Goal: Transaction & Acquisition: Purchase product/service

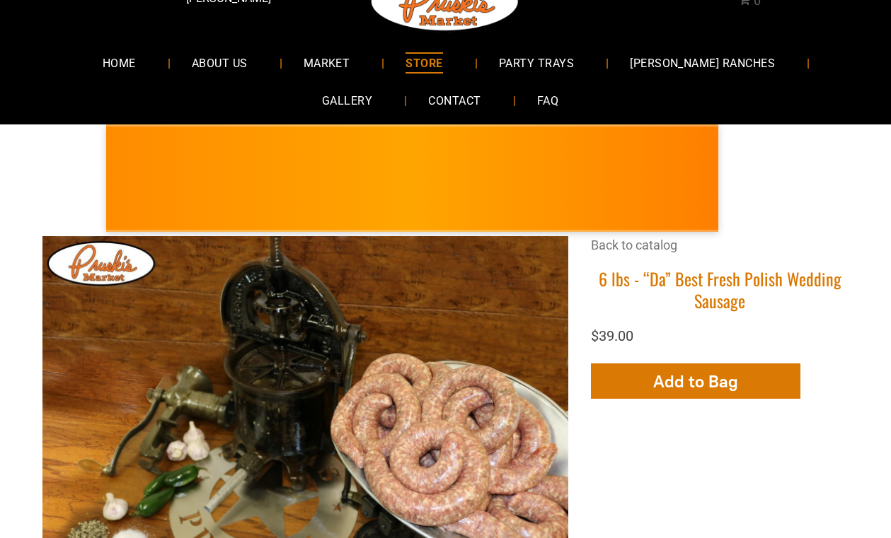
scroll to position [65, 0]
click at [308, 57] on span "MARKET" at bounding box center [327, 62] width 47 height 21
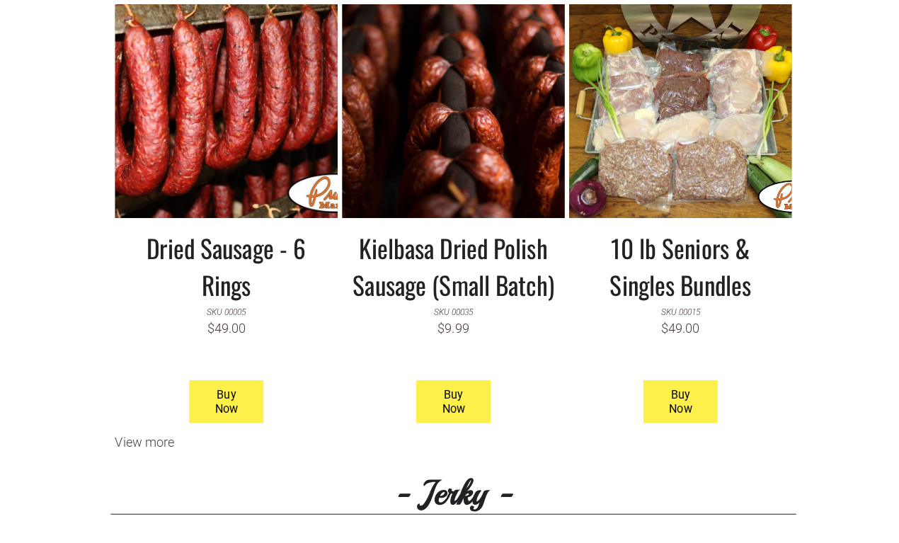
scroll to position [1334, 0]
click at [707, 246] on h3 "10 lb Seniors & Singles Bundles" at bounding box center [675, 264] width 200 height 74
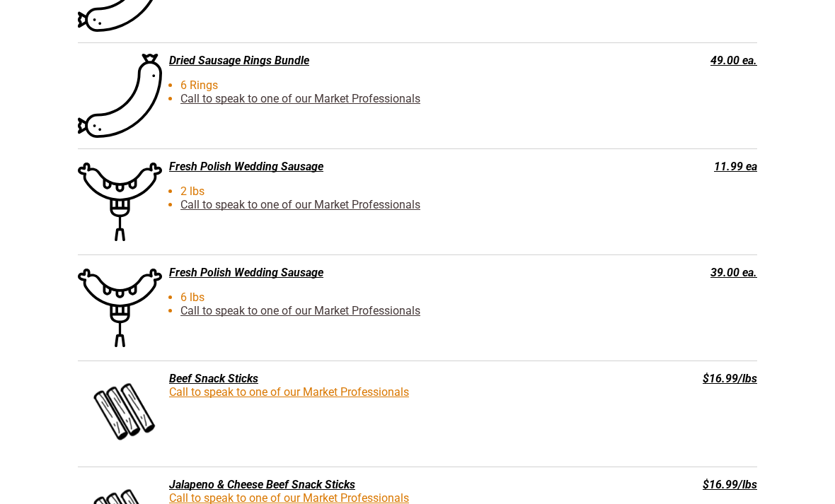
scroll to position [2505, 0]
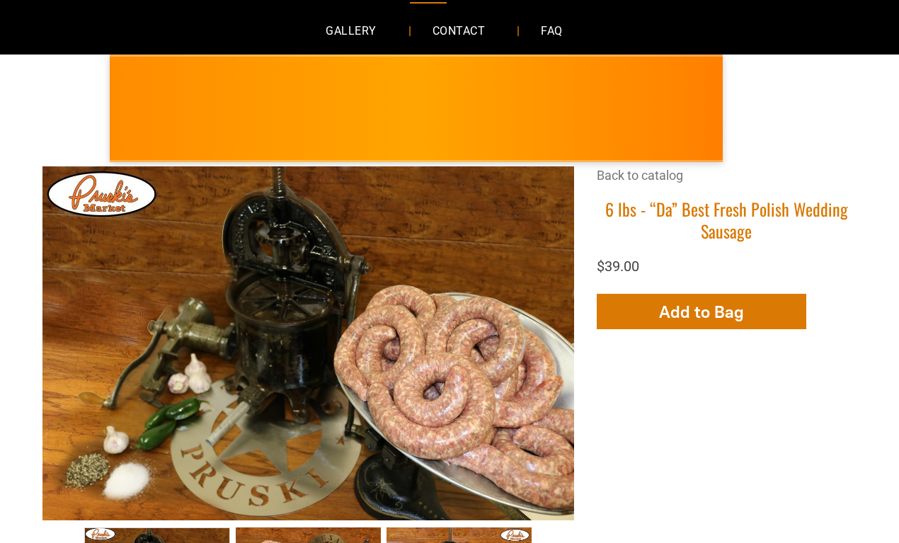
scroll to position [62, 0]
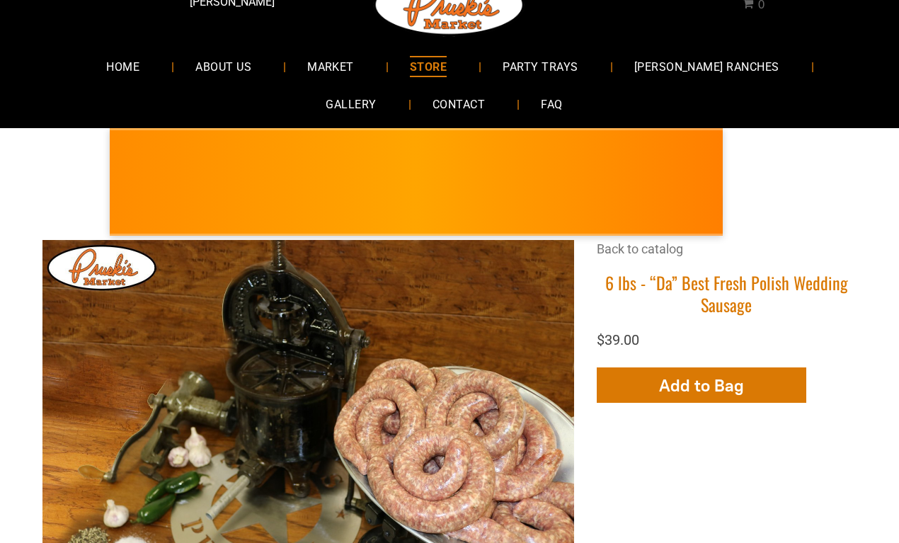
click at [723, 378] on span "Add to Bag" at bounding box center [701, 385] width 85 height 21
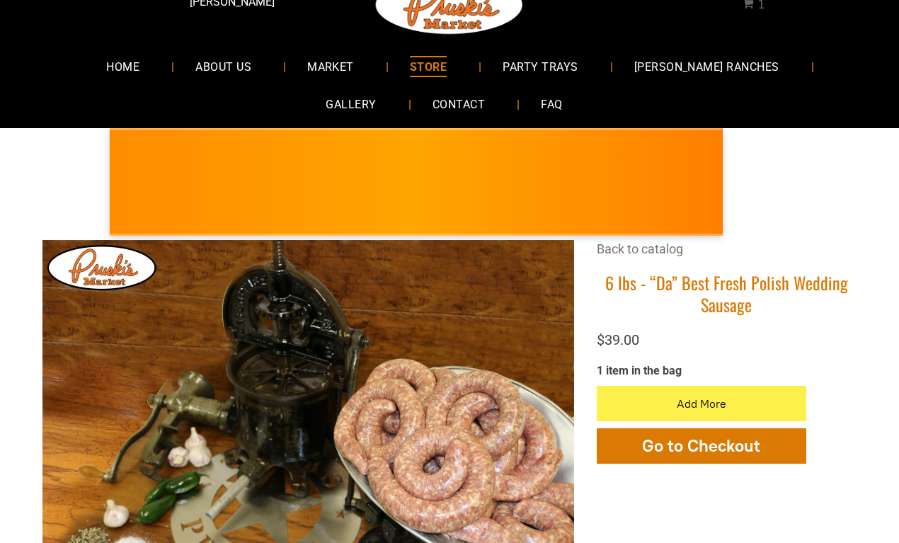
click at [711, 449] on span "Go to Checkout" at bounding box center [701, 445] width 118 height 21
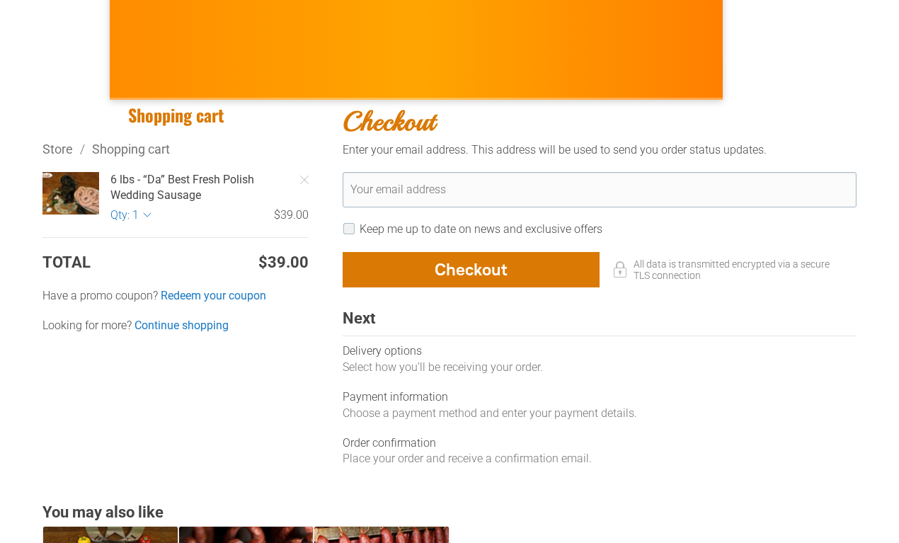
scroll to position [198, 0]
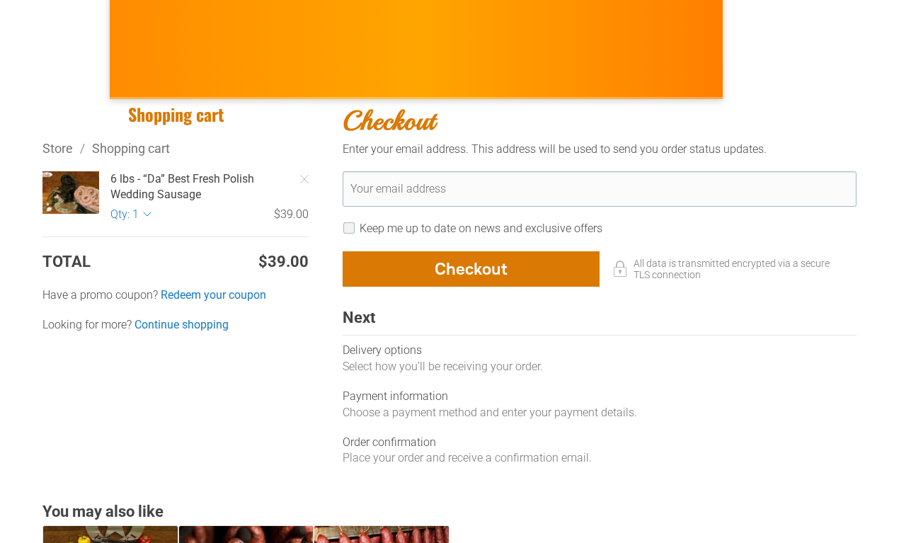
click at [490, 350] on div "Delivery options" at bounding box center [599, 350] width 514 height 16
click at [396, 367] on div "Select how you’ll be receiving your order." at bounding box center [599, 367] width 514 height 16
click at [442, 374] on div "Next Delivery options Select how you’ll be receiving your order. Payment inform…" at bounding box center [599, 387] width 514 height 158
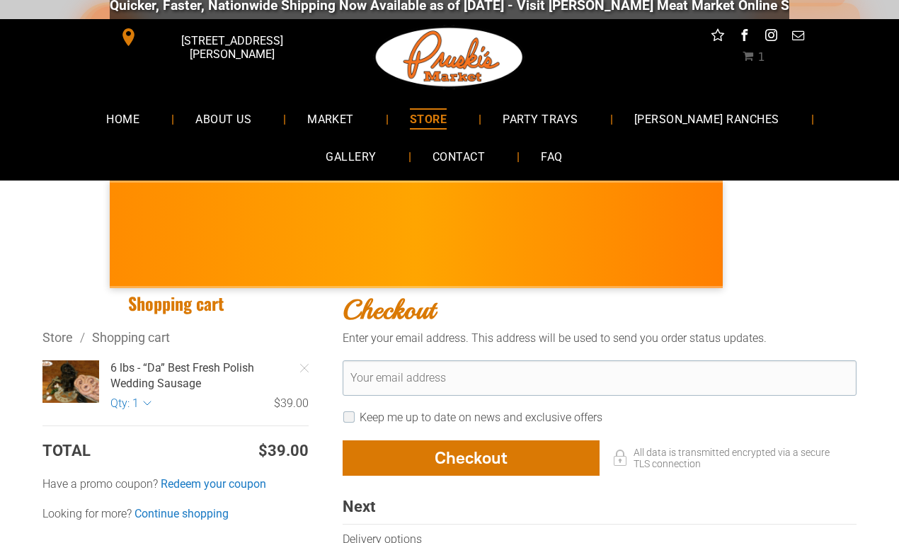
scroll to position [0, 0]
